Goal: Complete application form

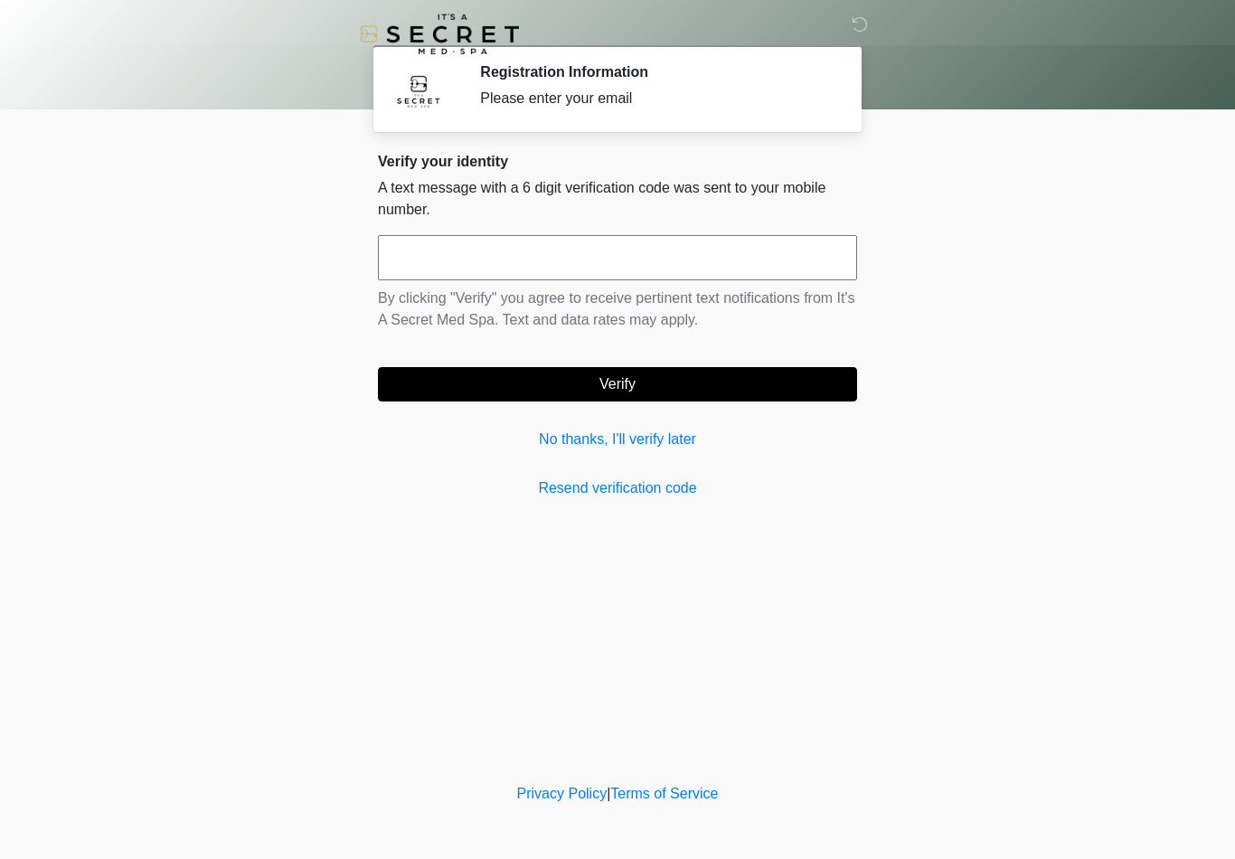
scroll to position [4, 0]
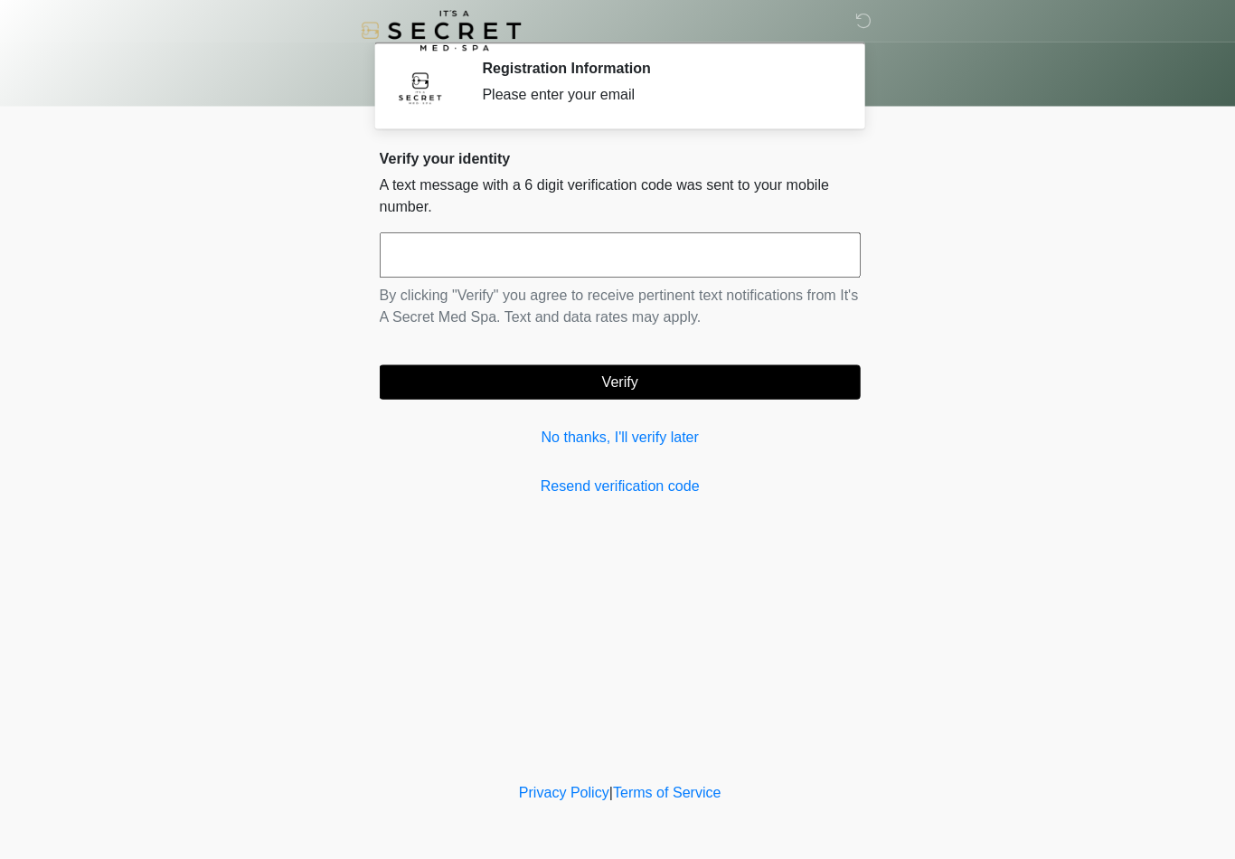
click at [603, 259] on input "text" at bounding box center [617, 257] width 479 height 45
type input "******"
click at [778, 375] on button "Verify" at bounding box center [617, 384] width 479 height 34
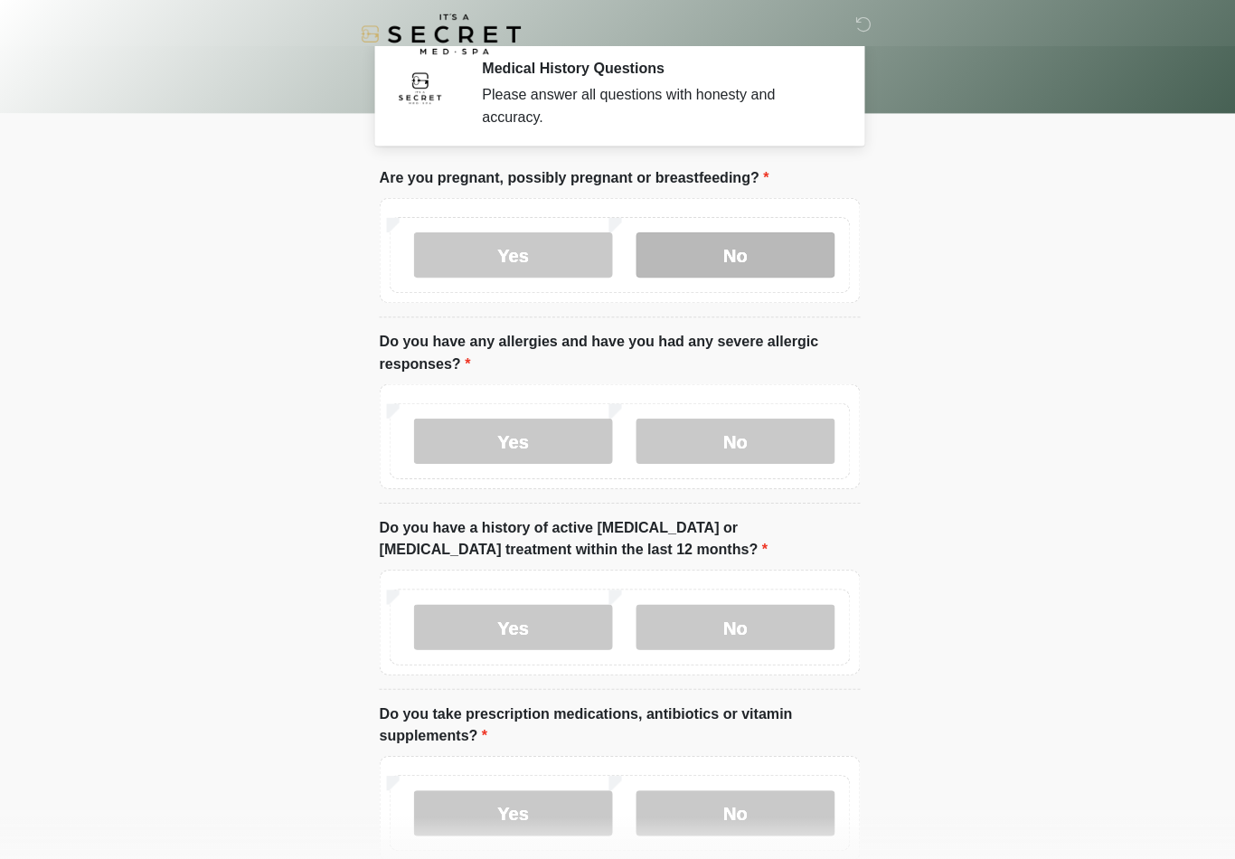
click at [665, 269] on label "No" at bounding box center [733, 253] width 198 height 45
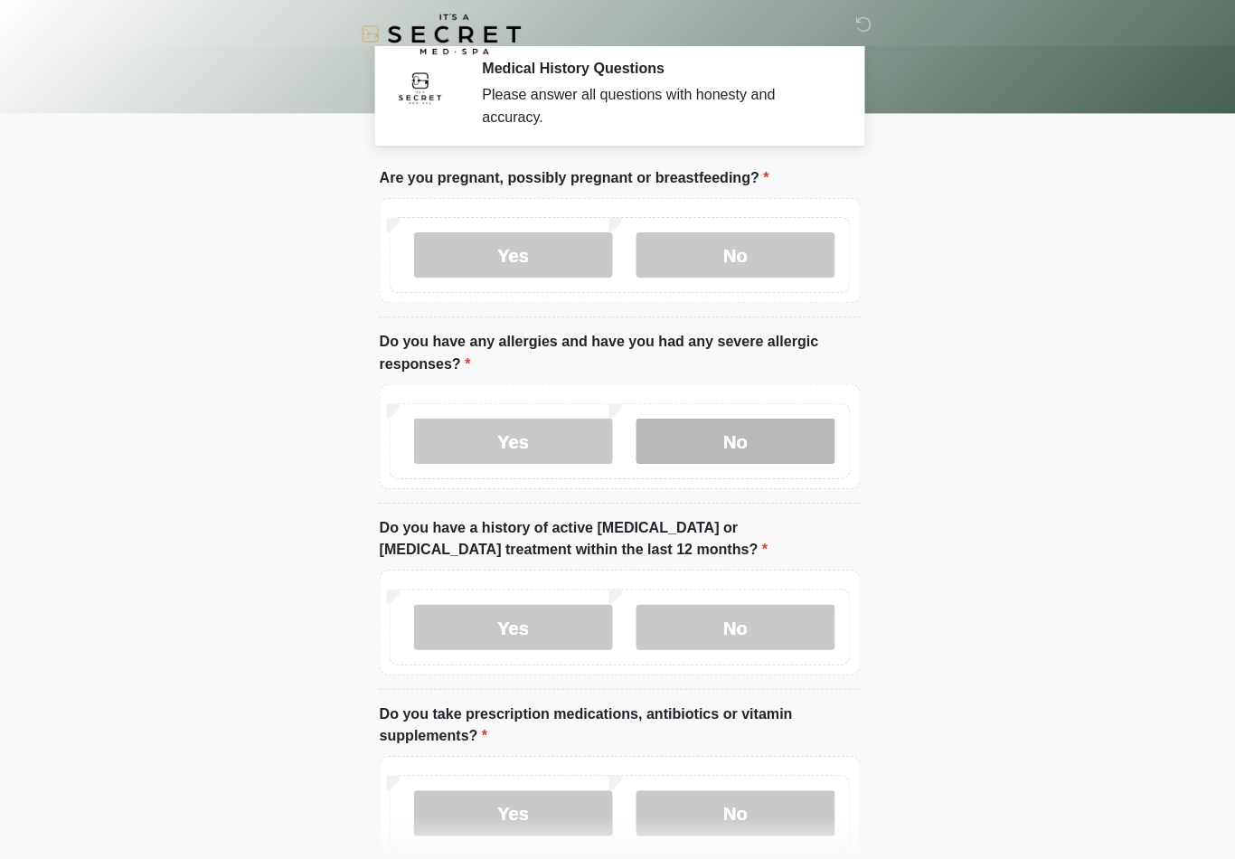
click at [693, 439] on label "No" at bounding box center [733, 439] width 198 height 45
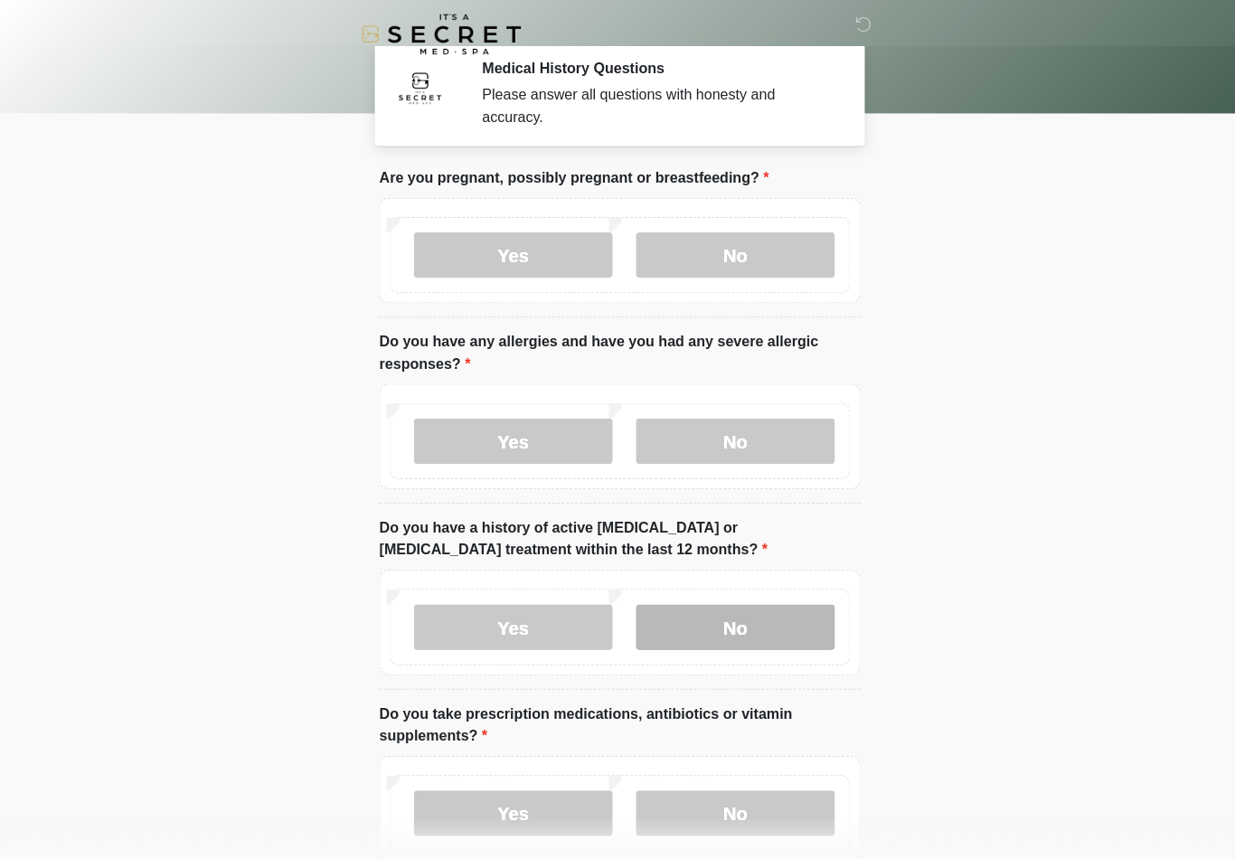
click at [702, 634] on label "No" at bounding box center [733, 624] width 198 height 45
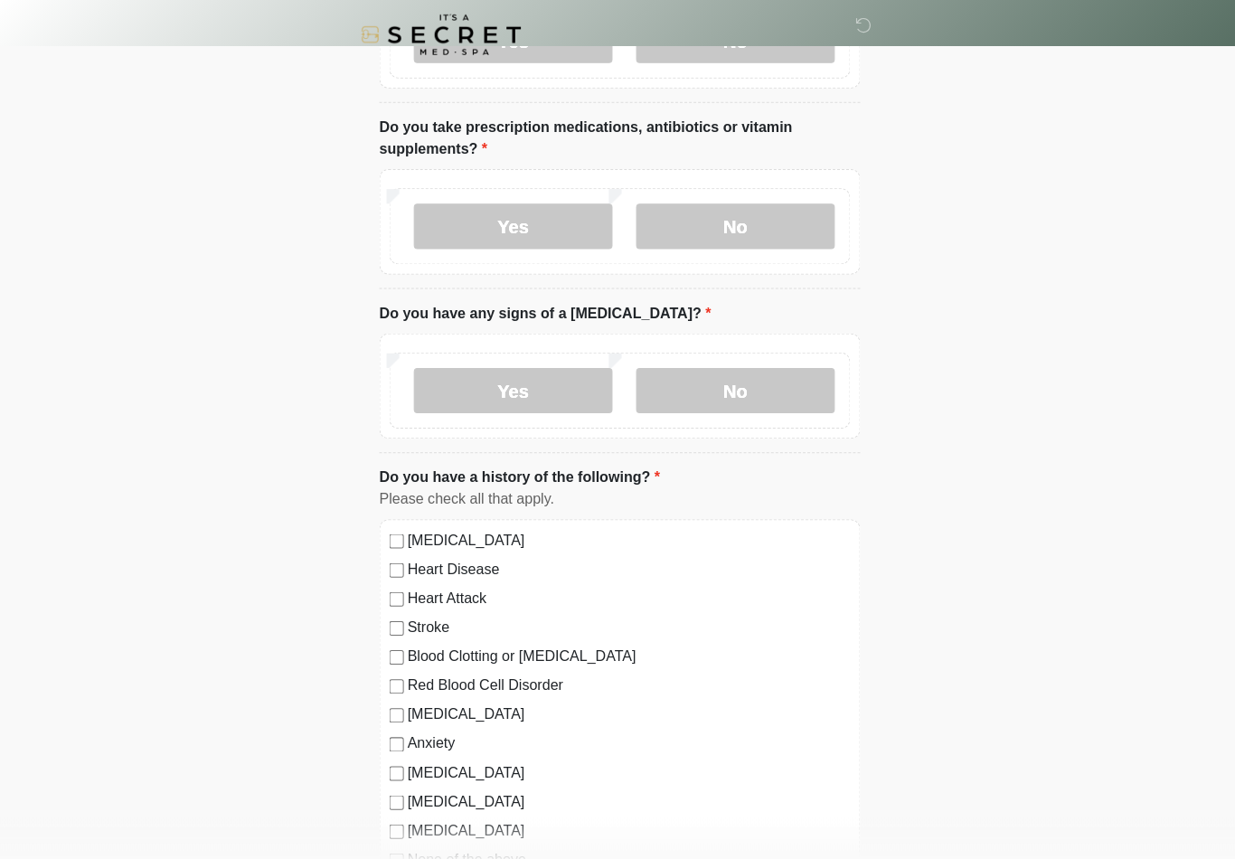
scroll to position [588, 0]
click at [767, 215] on label "No" at bounding box center [733, 225] width 198 height 45
click at [724, 389] on label "No" at bounding box center [733, 389] width 198 height 45
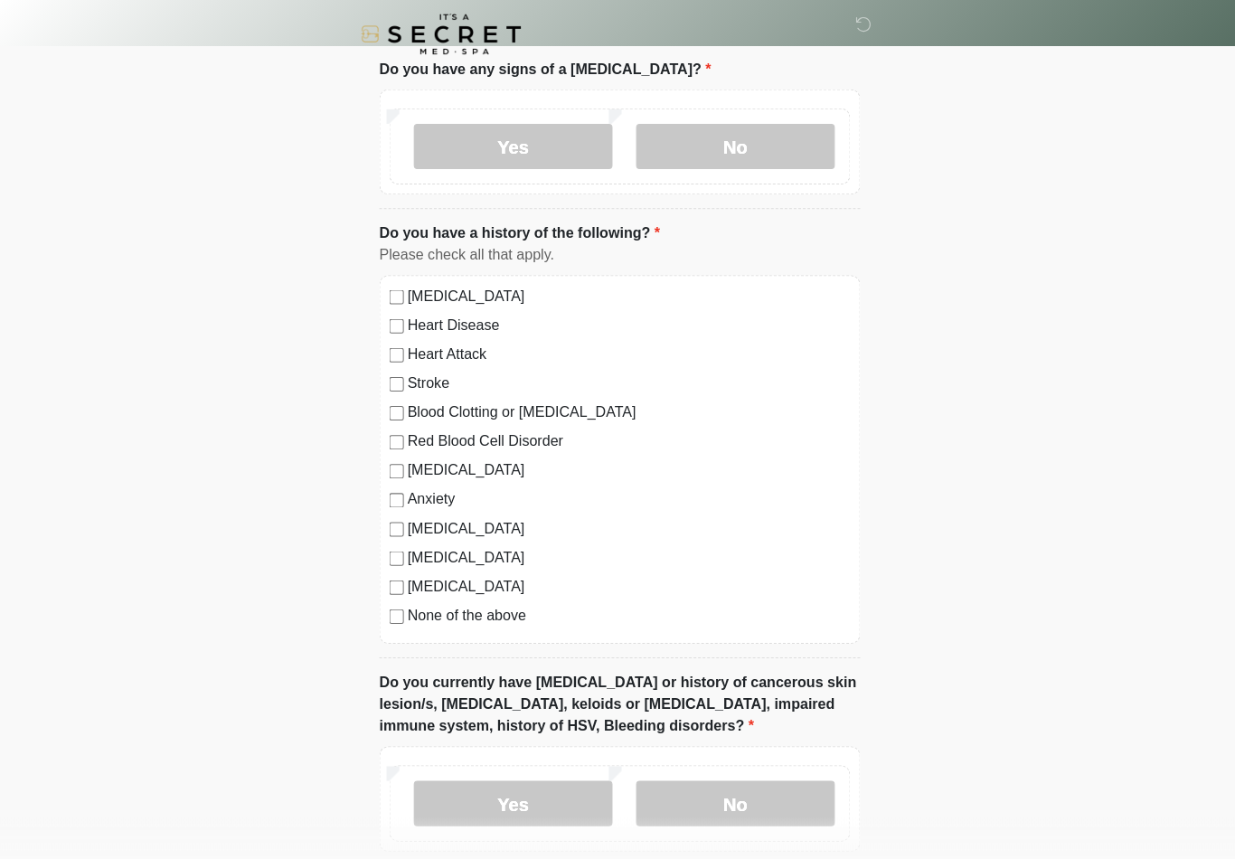
scroll to position [842, 0]
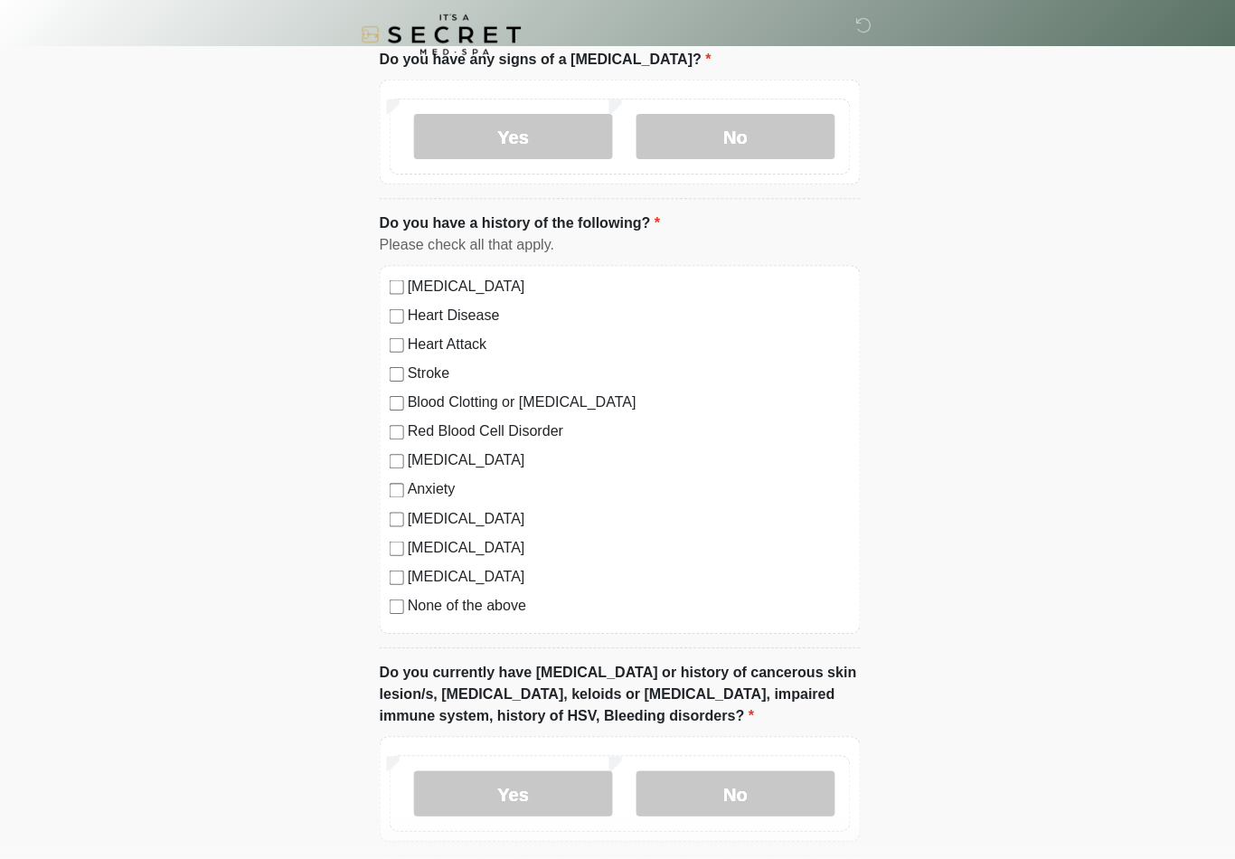
click at [422, 607] on label "None of the above" at bounding box center [626, 603] width 441 height 22
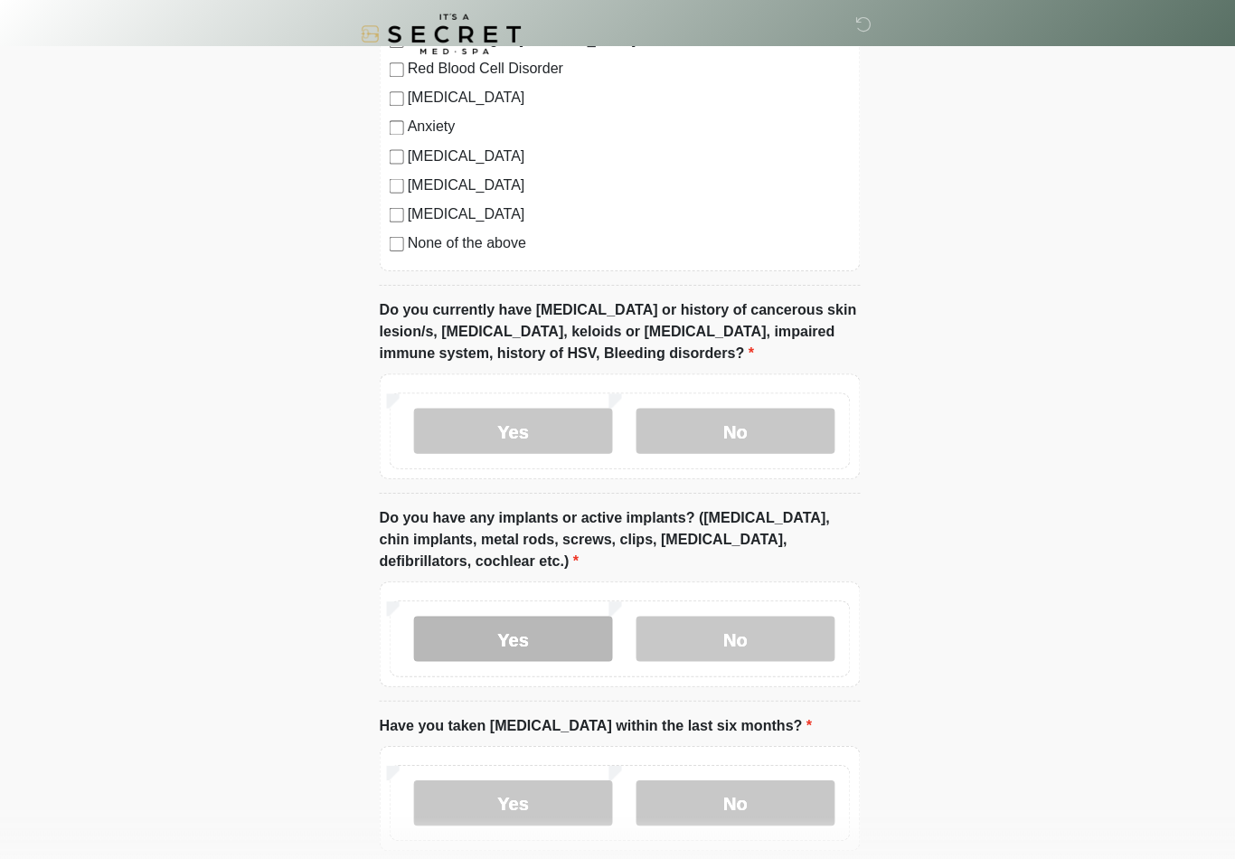
scroll to position [1203, 0]
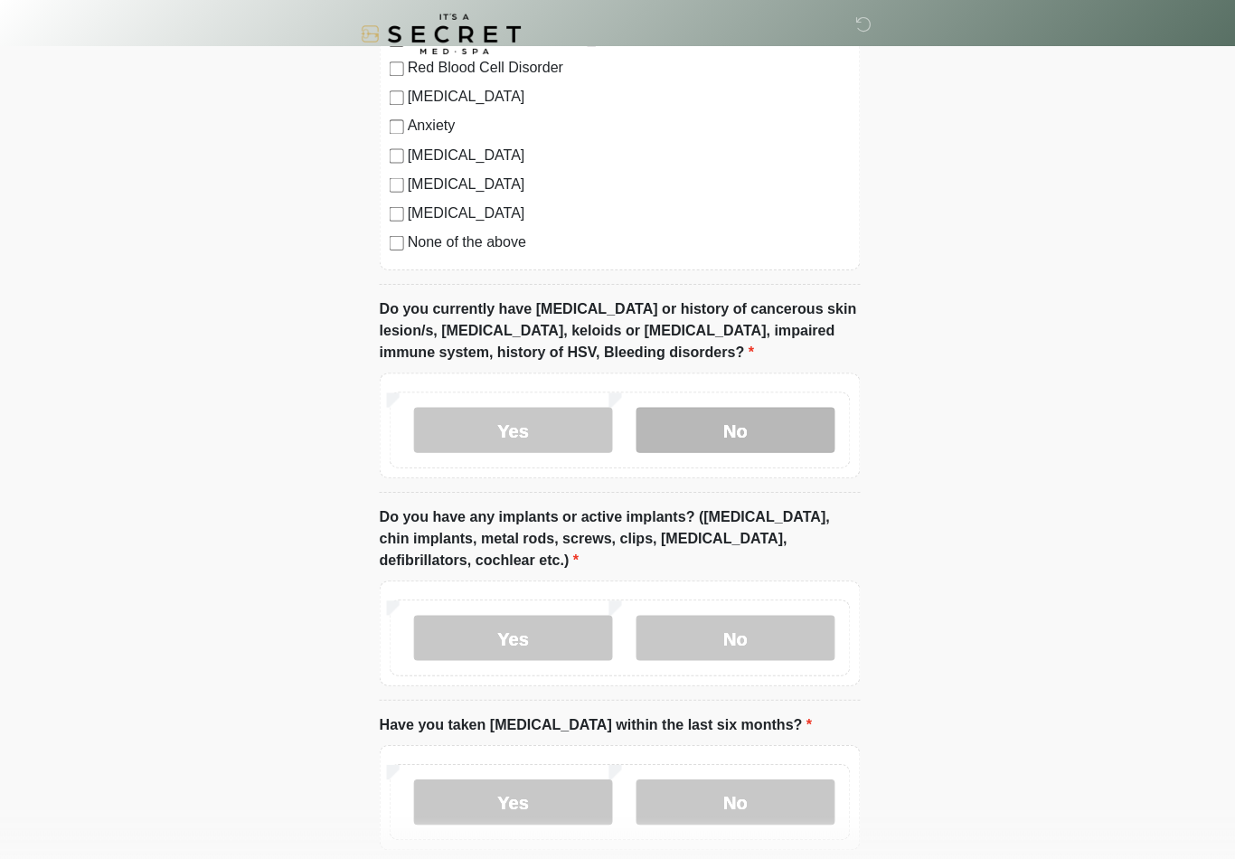
click at [722, 432] on label "No" at bounding box center [733, 428] width 198 height 45
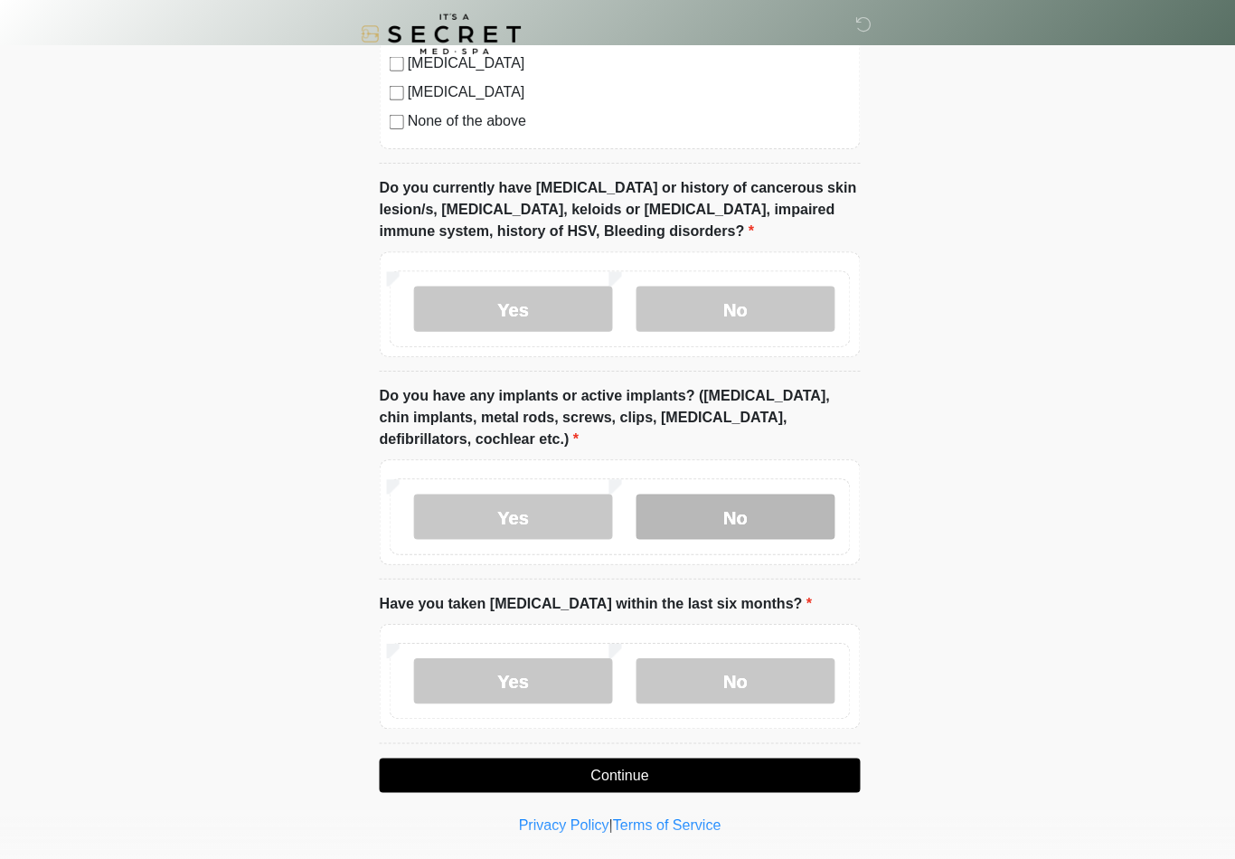
click at [781, 510] on label "No" at bounding box center [733, 515] width 198 height 45
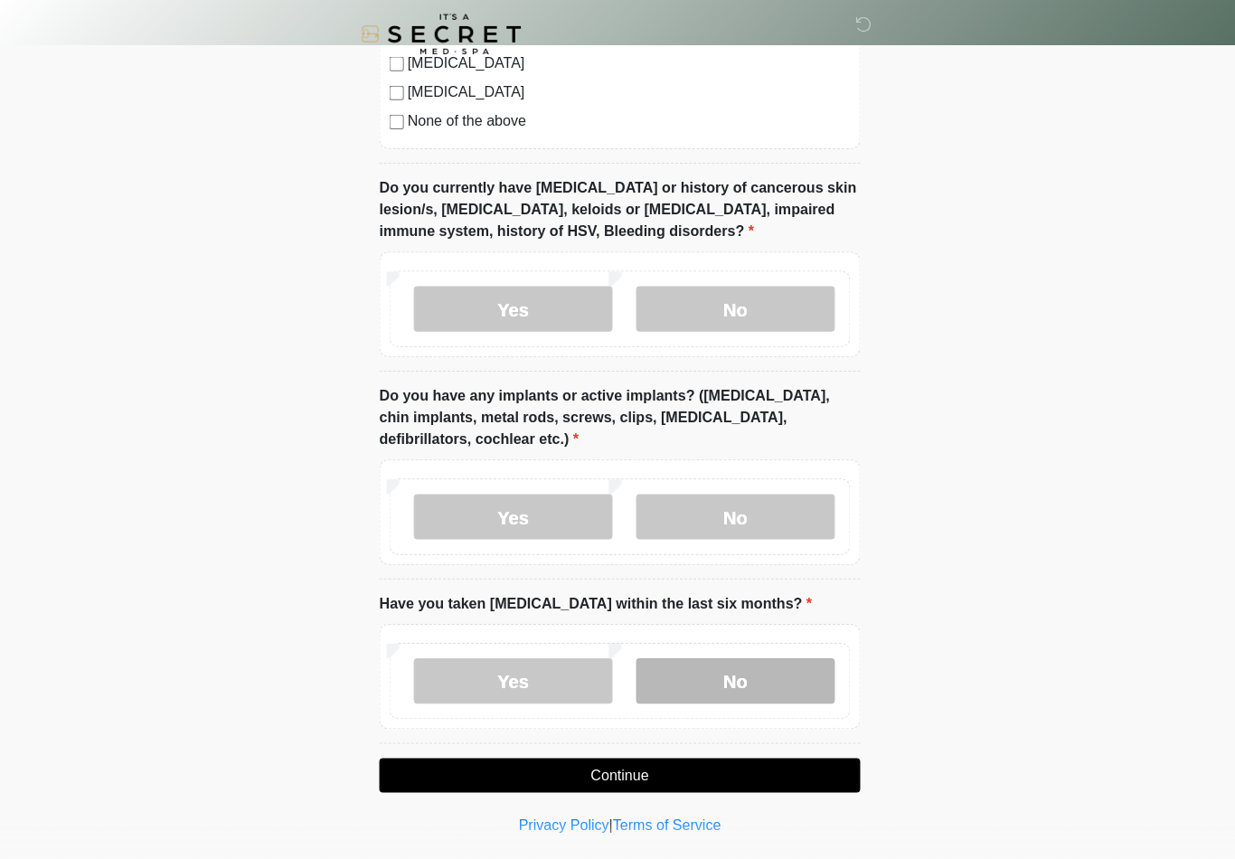
click at [694, 661] on label "No" at bounding box center [733, 678] width 198 height 45
click at [678, 760] on button "Continue" at bounding box center [617, 773] width 479 height 34
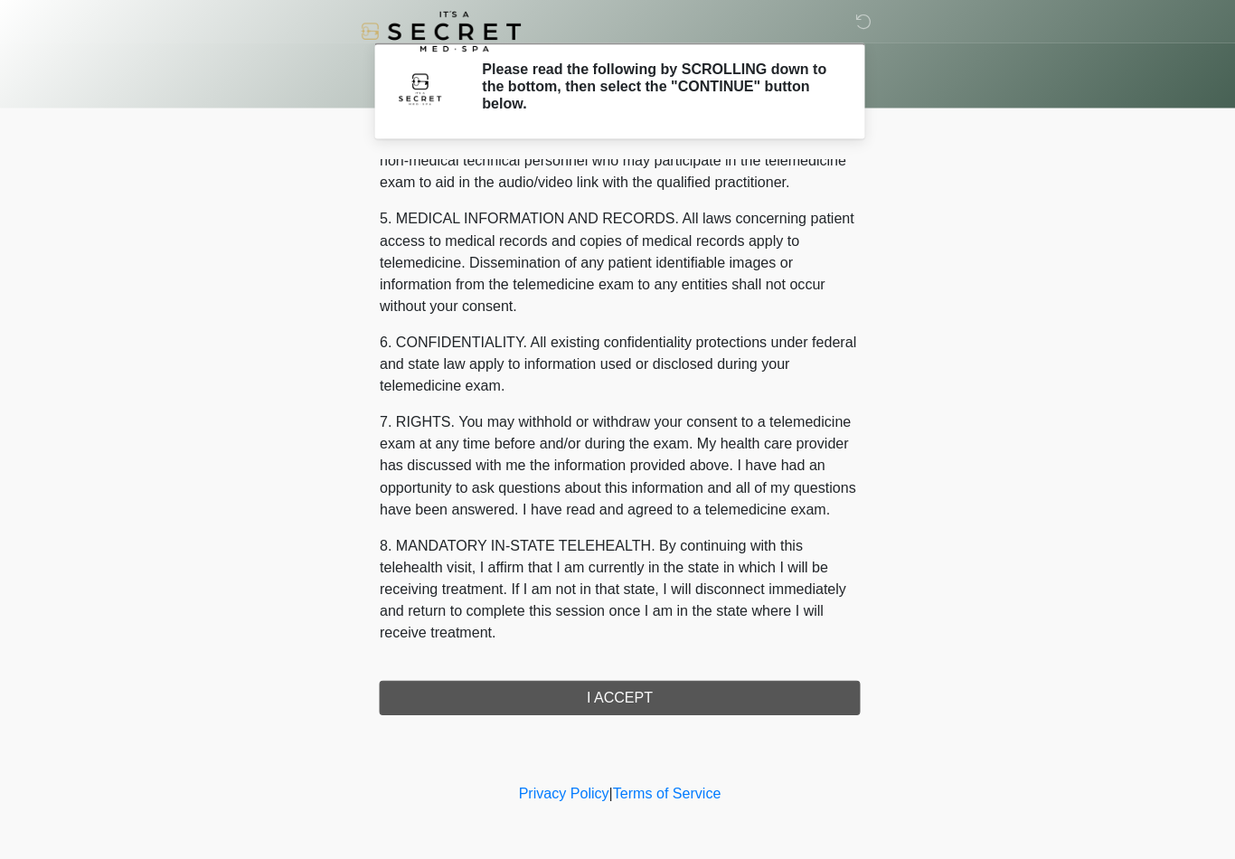
scroll to position [552, 0]
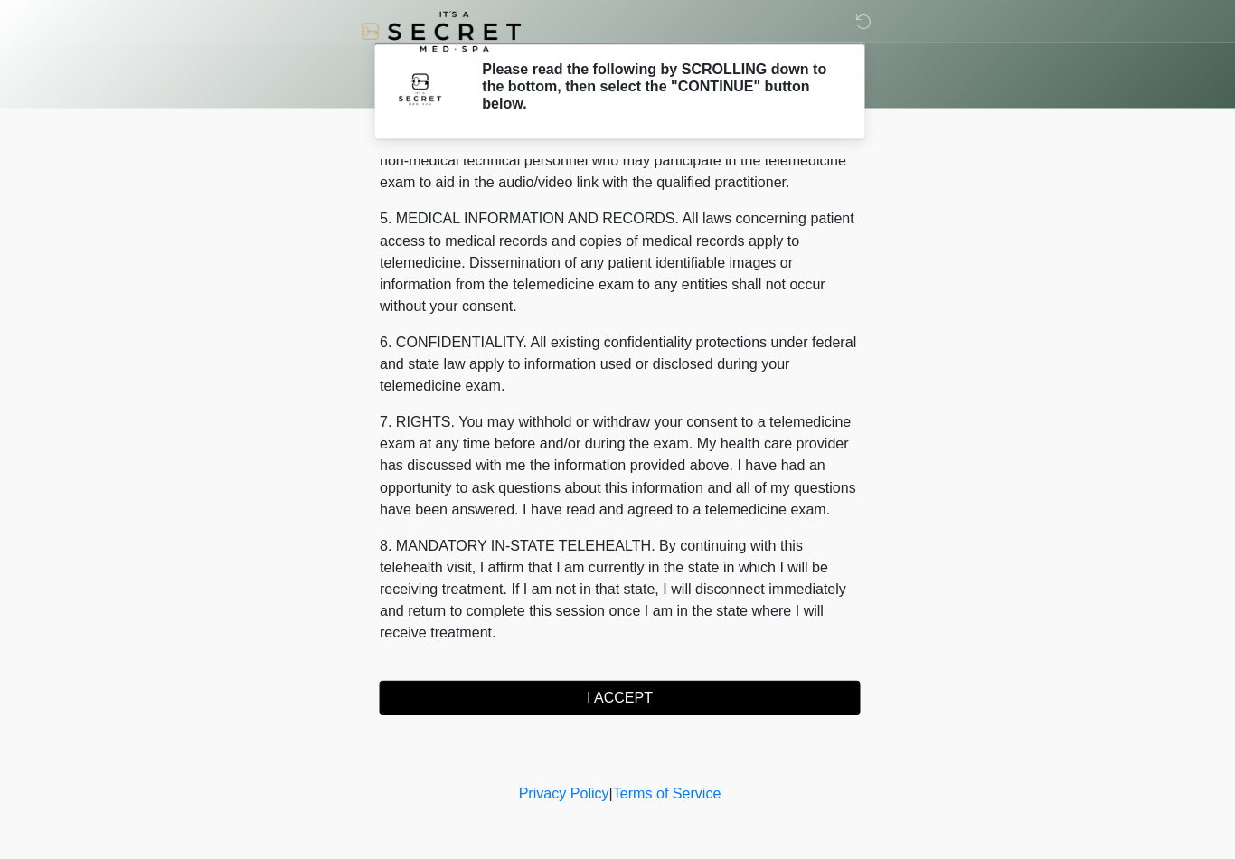
click at [625, 693] on button "I ACCEPT" at bounding box center [617, 698] width 479 height 34
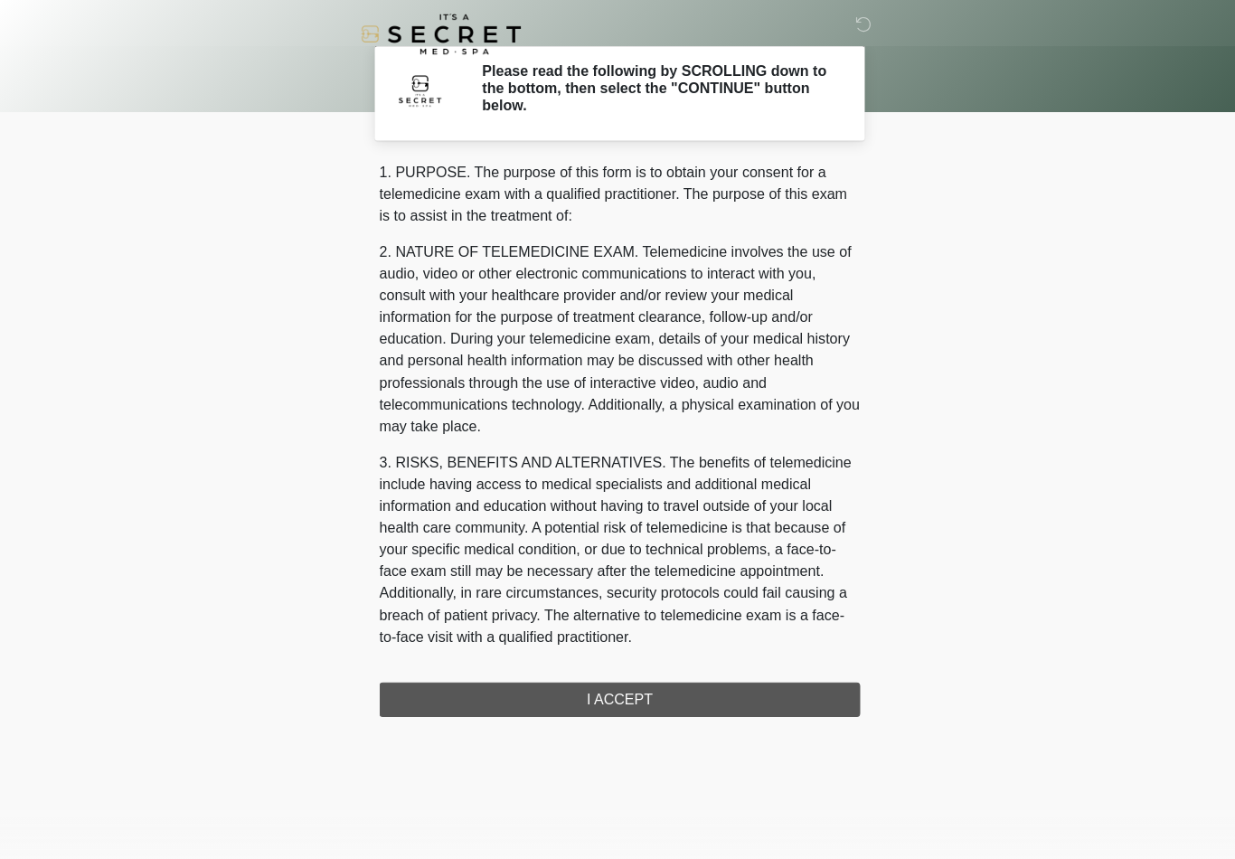
scroll to position [0, 0]
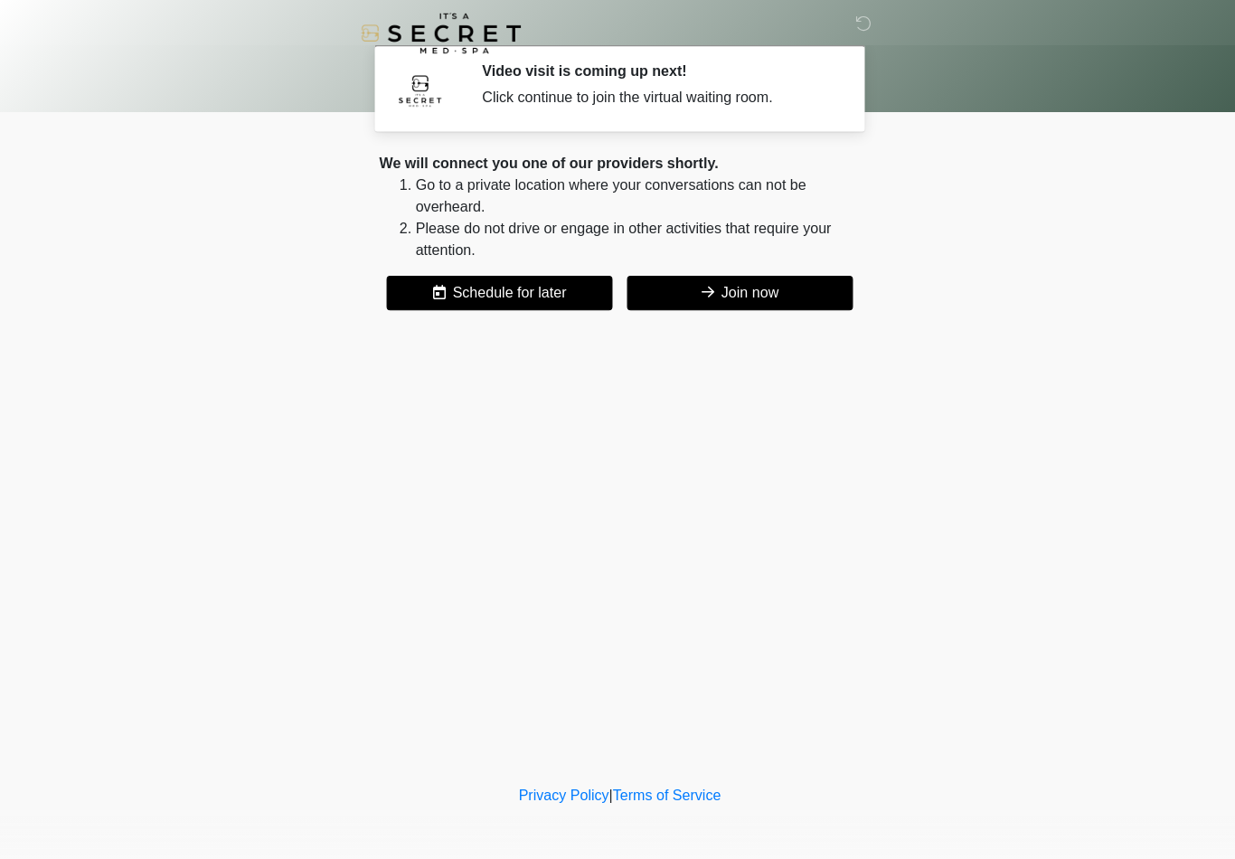
click at [668, 283] on button "Join now" at bounding box center [737, 293] width 225 height 34
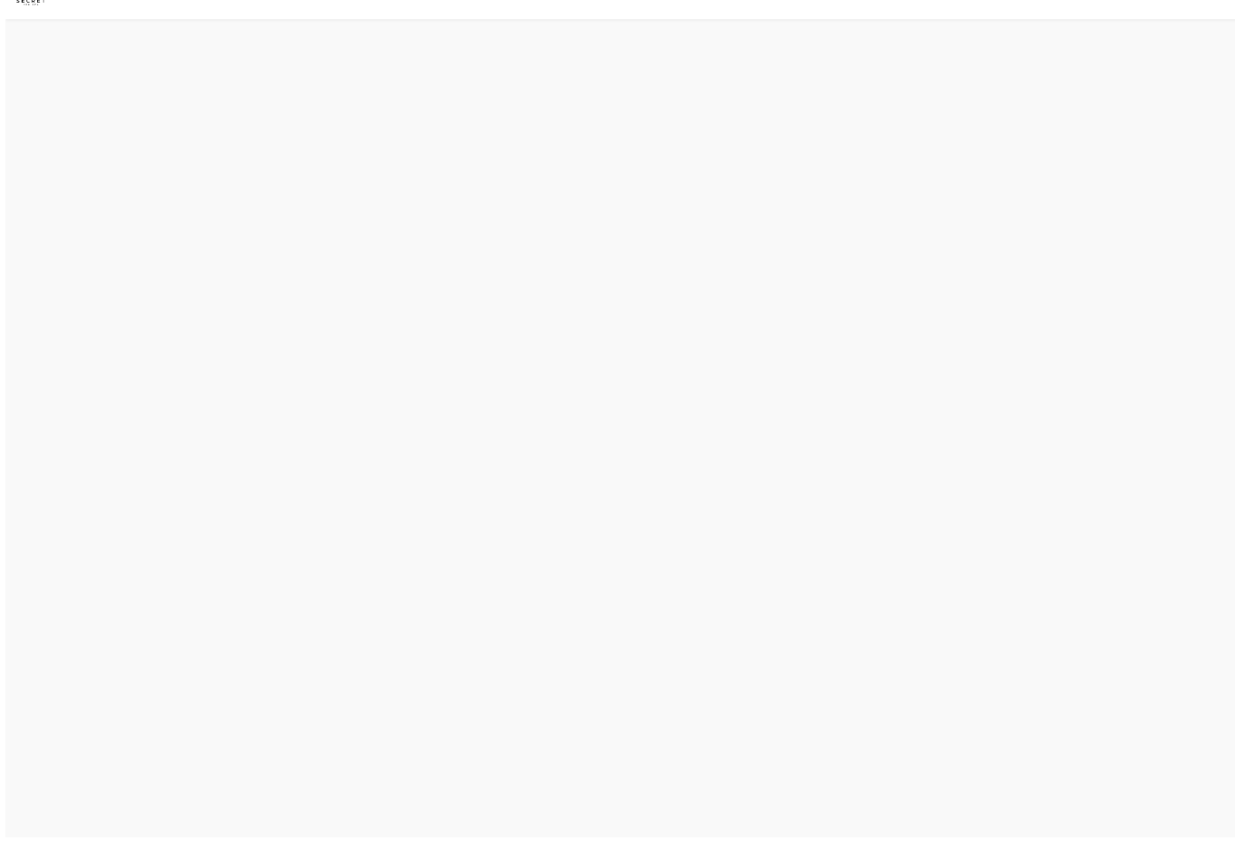
scroll to position [8, 0]
